Goal: Task Accomplishment & Management: Manage account settings

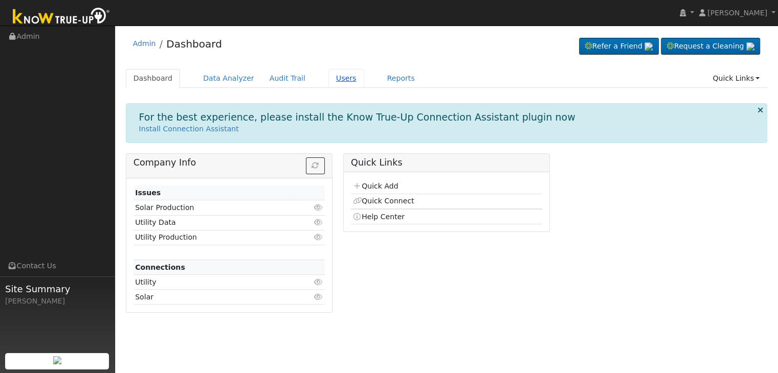
click at [329, 77] on link "Users" at bounding box center [346, 78] width 36 height 19
click at [328, 77] on link "Users" at bounding box center [346, 78] width 36 height 19
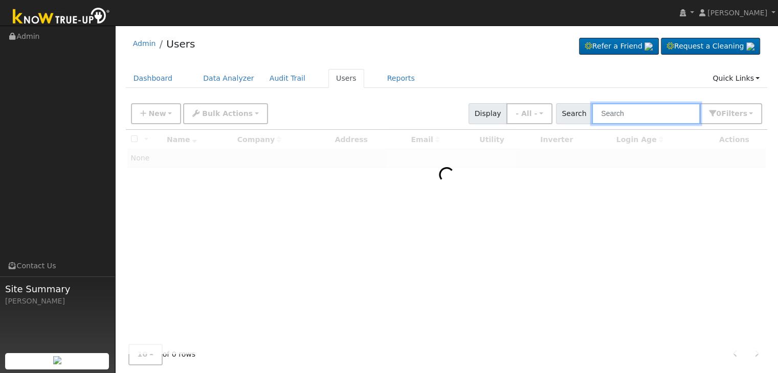
click at [626, 115] on input "text" at bounding box center [646, 113] width 108 height 21
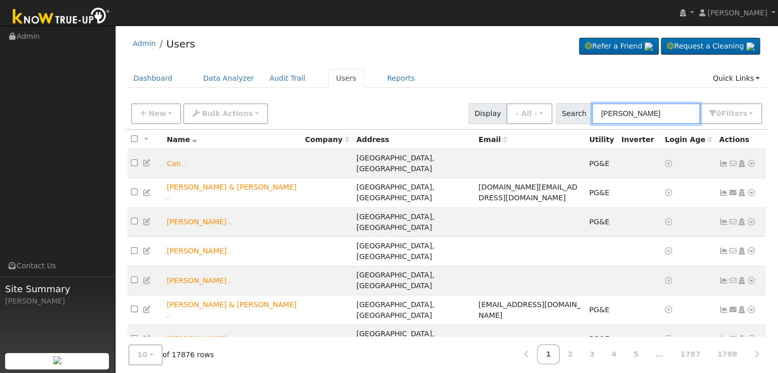
type input "patrick toews"
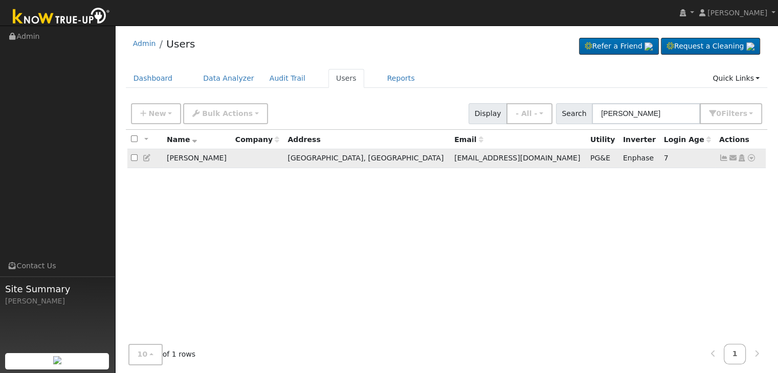
click at [723, 158] on icon at bounding box center [723, 157] width 9 height 7
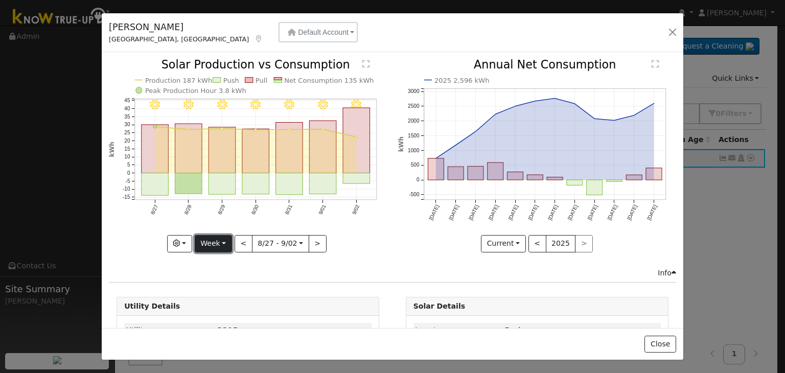
click at [221, 241] on button "Week" at bounding box center [213, 243] width 37 height 17
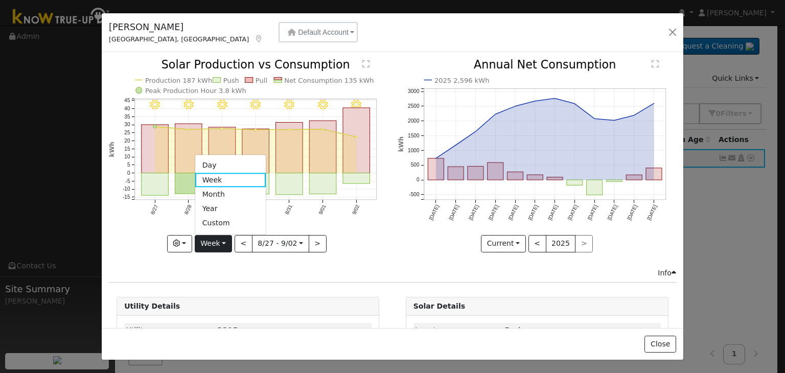
click at [378, 226] on icon "9/02 - Clear 9/01 - Clear 8/31 - Clear 8/30 - Clear 8/29 - Clear 8/28 - Clear 8…" at bounding box center [248, 155] width 278 height 192
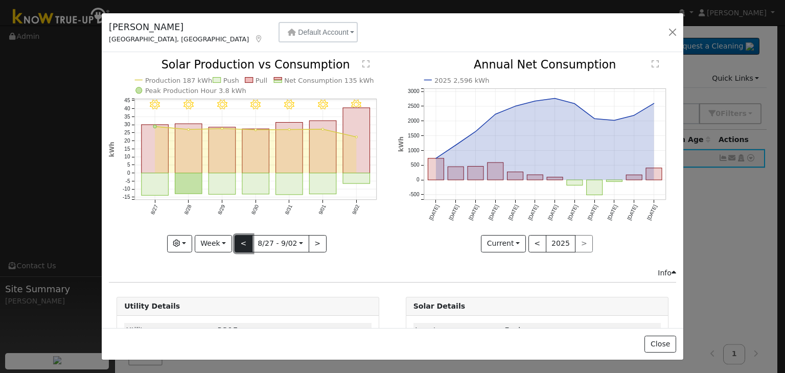
click at [241, 243] on button "<" at bounding box center [244, 243] width 18 height 17
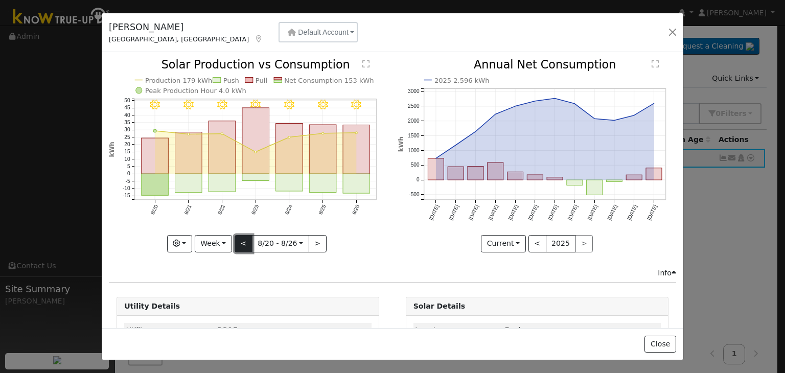
click at [241, 243] on button "<" at bounding box center [244, 243] width 18 height 17
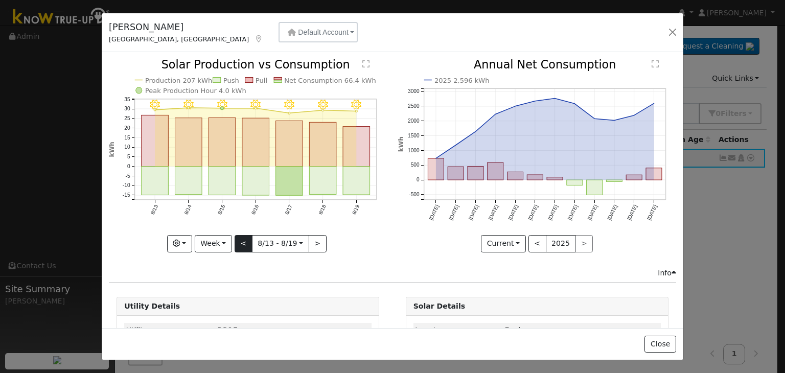
click at [241, 243] on div "8/19 - Clear 8/18 - Clear 8/17 - Clear 8/16 - Clear 8/15 - Clear 8/14 - Clear 8…" at bounding box center [248, 155] width 278 height 193
click at [241, 243] on button "<" at bounding box center [244, 243] width 18 height 17
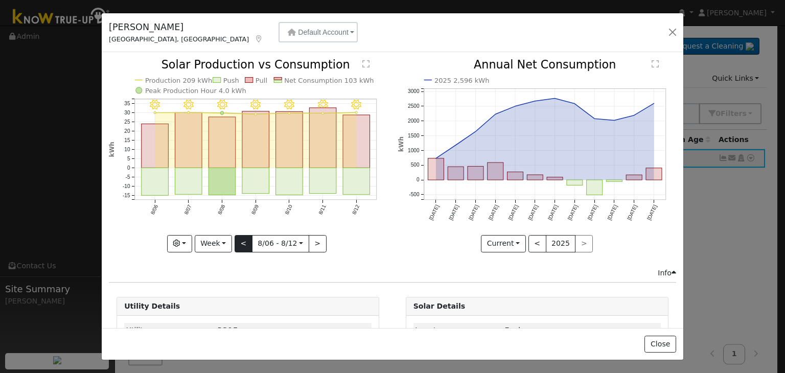
click at [241, 243] on div at bounding box center [248, 155] width 278 height 193
click at [241, 243] on button "<" at bounding box center [244, 243] width 18 height 17
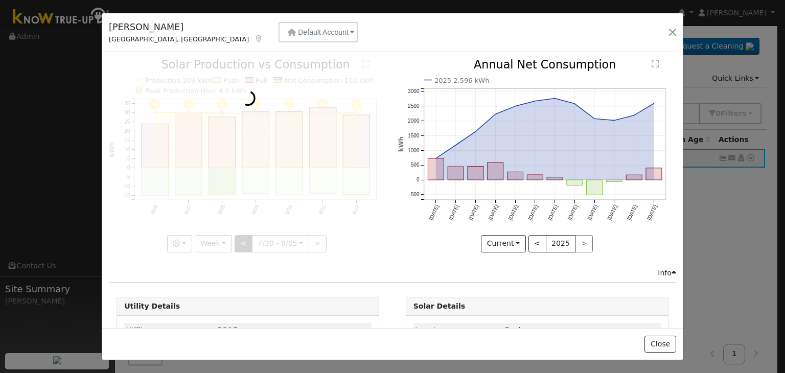
click at [241, 243] on div at bounding box center [248, 155] width 278 height 193
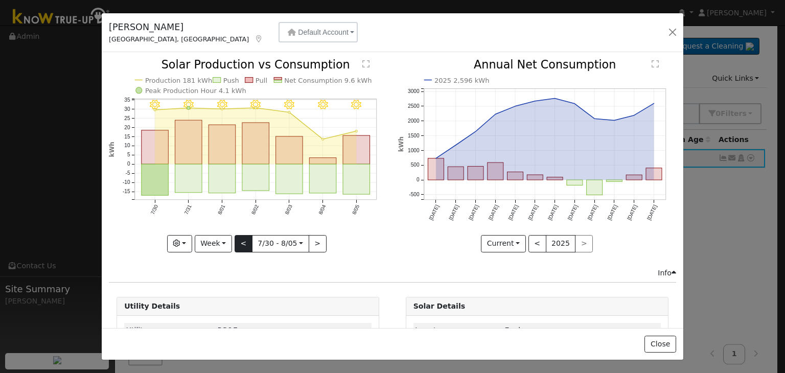
click at [241, 243] on div "8/05 - MostlyClear 8/04 - MostlyClear 8/03 - Clear 8/02 - Clear 8/01 - Clear 7/…" at bounding box center [248, 155] width 278 height 193
click at [241, 243] on button "<" at bounding box center [244, 243] width 18 height 17
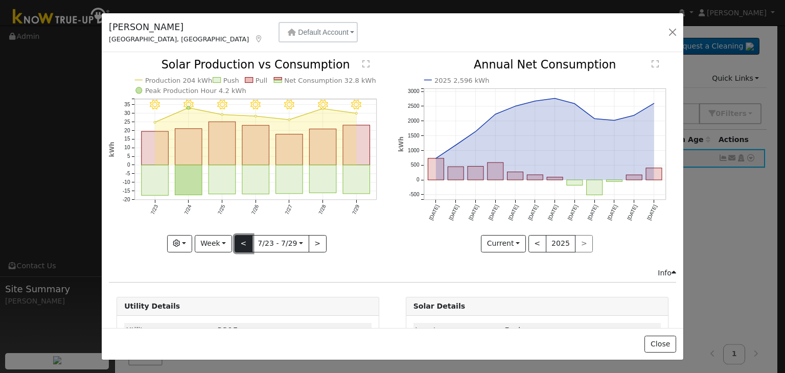
click at [241, 243] on button "<" at bounding box center [244, 243] width 18 height 17
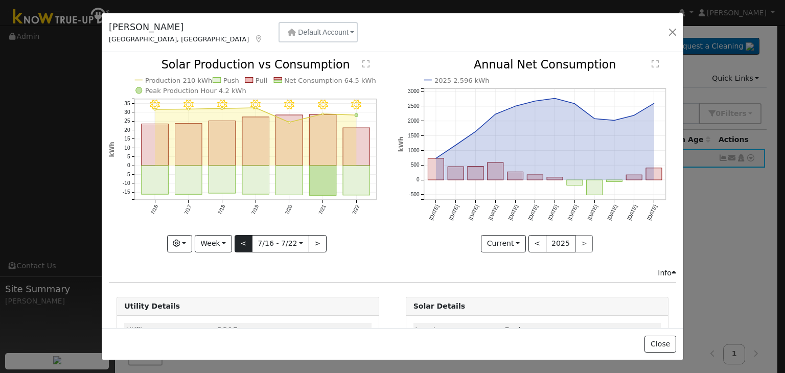
click at [241, 243] on div "7/22 - Clear 7/21 - Clear 7/20 - Clear 7/19 - Clear 7/18 - Clear 7/17 - Clear 7…" at bounding box center [248, 155] width 278 height 193
click at [241, 243] on button "<" at bounding box center [244, 243] width 18 height 17
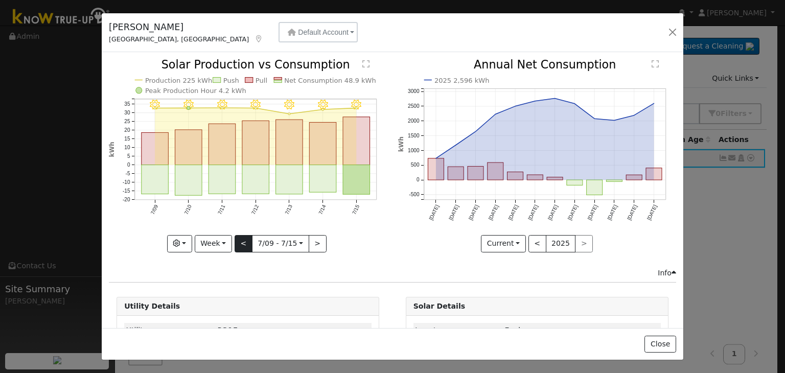
click at [241, 243] on div "7/15 - Clear 7/14 - Clear 7/13 - Clear 7/12 - Clear 7/11 - Clear 7/10 - Clear 7…" at bounding box center [248, 155] width 278 height 193
click at [241, 243] on button "<" at bounding box center [244, 243] width 18 height 17
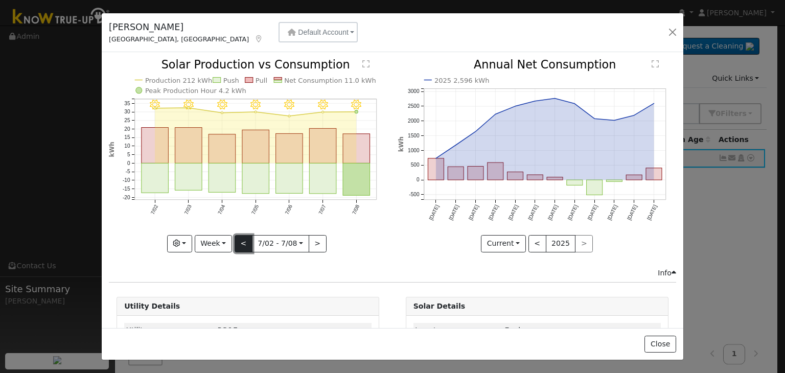
click at [239, 242] on button "<" at bounding box center [244, 243] width 18 height 17
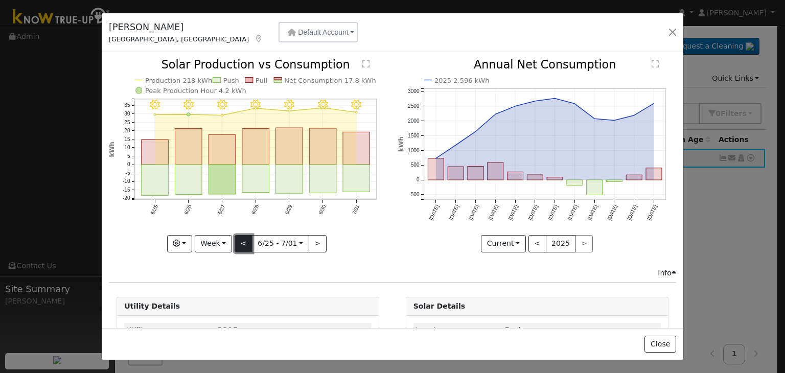
click at [239, 242] on button "<" at bounding box center [244, 243] width 18 height 17
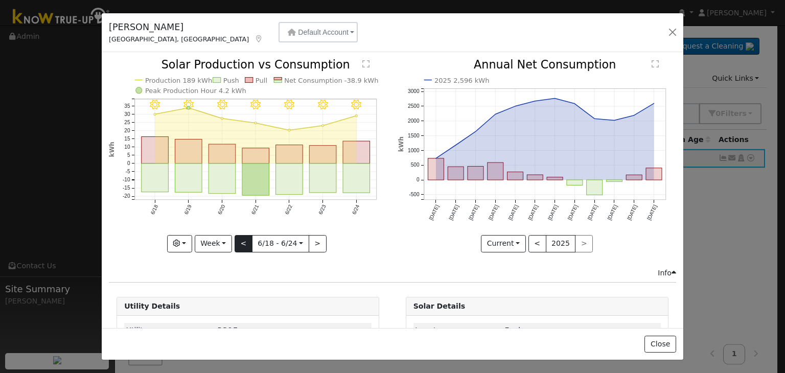
click at [239, 242] on div "6/24 - Clear 6/23 - Clear 6/22 - Clear 6/21 - Clear 6/20 - Clear 6/19 - Clear 6…" at bounding box center [248, 155] width 278 height 193
click at [239, 242] on button "<" at bounding box center [244, 243] width 18 height 17
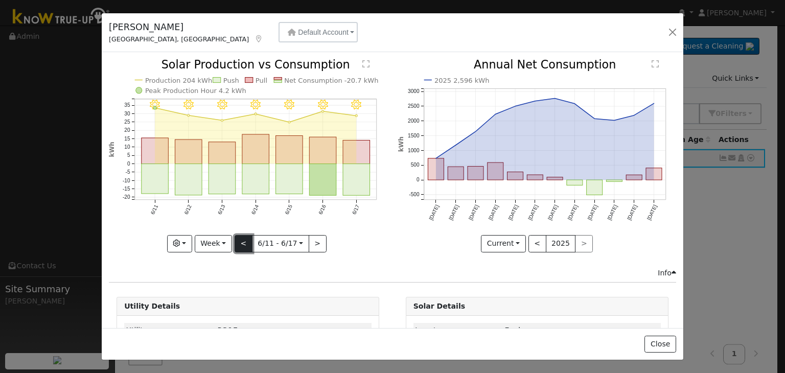
click at [239, 242] on button "<" at bounding box center [244, 243] width 18 height 17
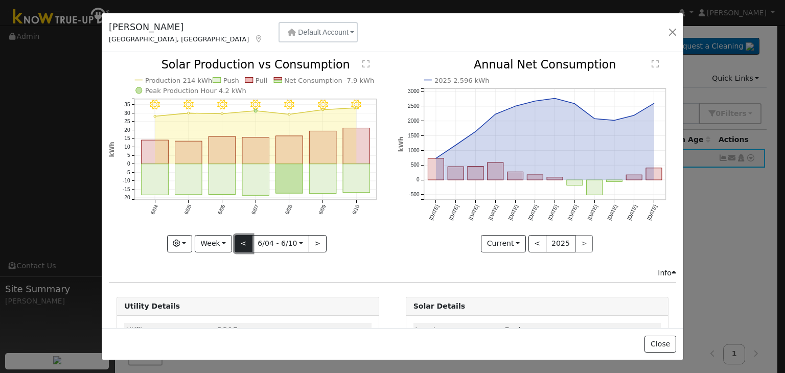
click at [239, 242] on button "<" at bounding box center [244, 243] width 18 height 17
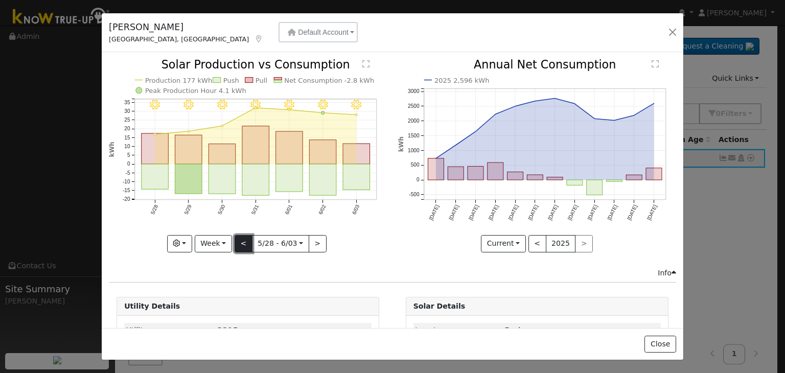
click at [239, 242] on button "<" at bounding box center [244, 243] width 18 height 17
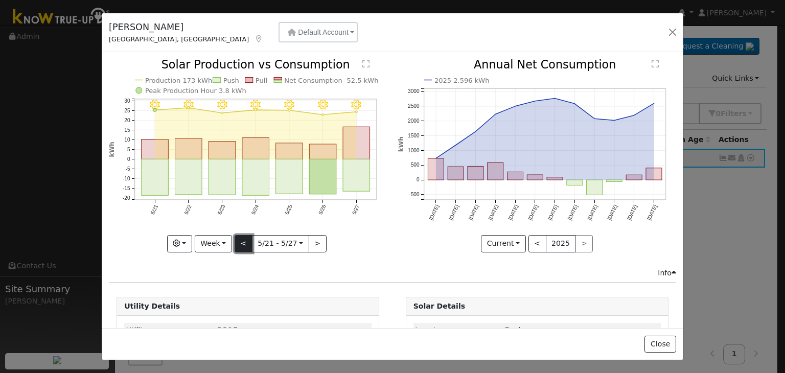
click at [239, 242] on button "<" at bounding box center [244, 243] width 18 height 17
type input "2025-05-14"
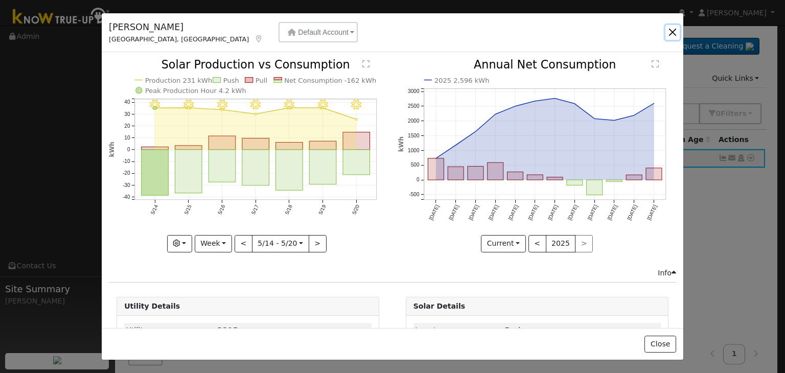
click at [673, 29] on button "button" at bounding box center [673, 32] width 14 height 14
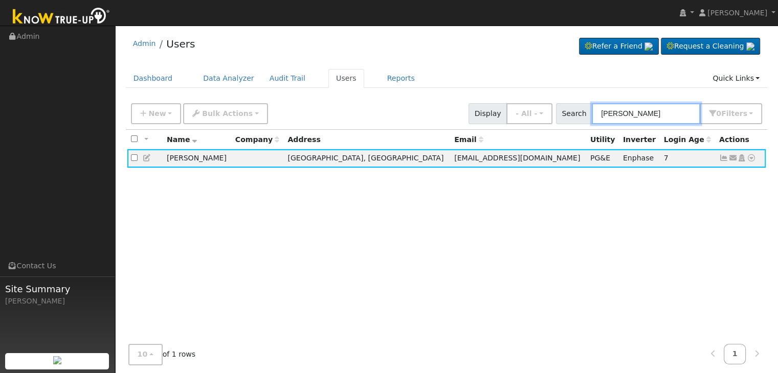
click at [658, 107] on input "patrick toews" at bounding box center [646, 113] width 108 height 21
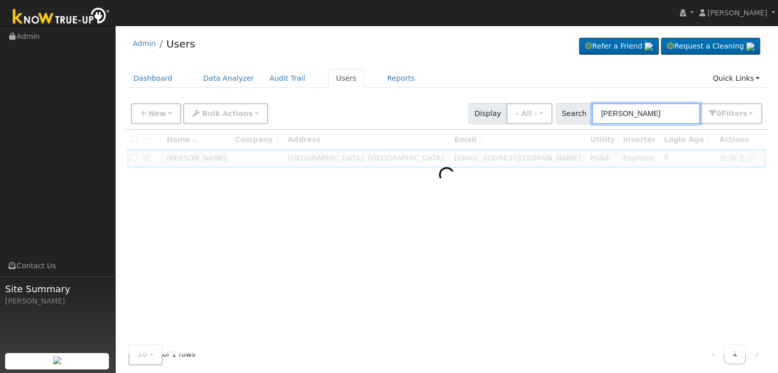
type input "goertzen"
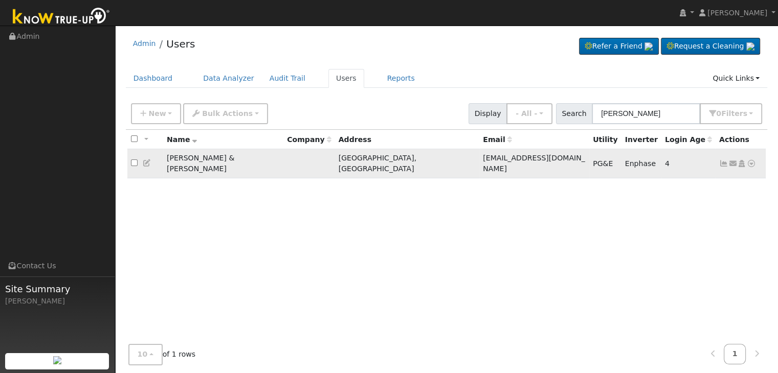
click at [722, 160] on icon at bounding box center [723, 163] width 9 height 7
